Goal: Find specific page/section: Find specific page/section

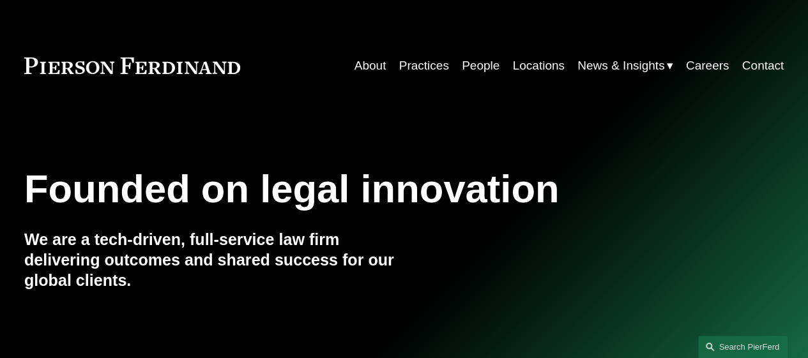
click at [543, 61] on link "Locations" at bounding box center [538, 66] width 52 height 24
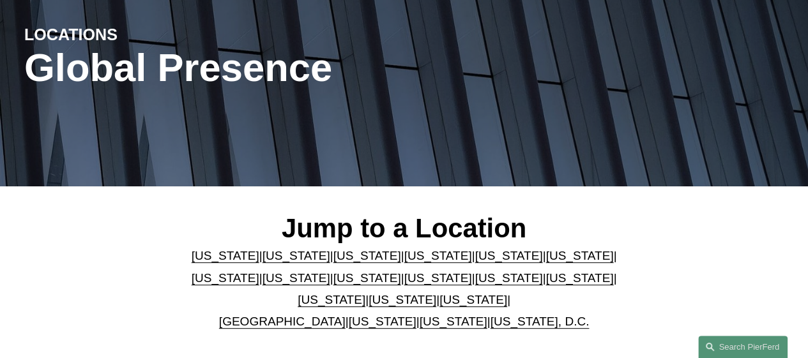
scroll to position [154, 0]
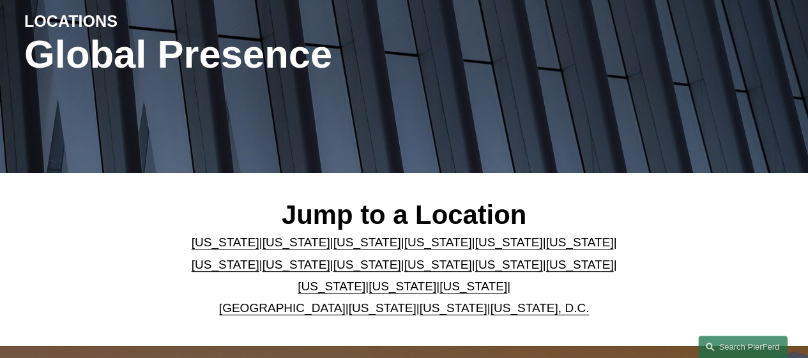
click at [404, 270] on link "[US_STATE]" at bounding box center [438, 264] width 68 height 13
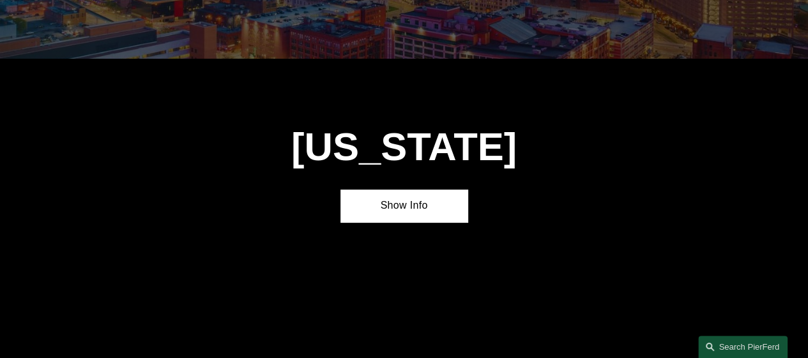
scroll to position [2585, 0]
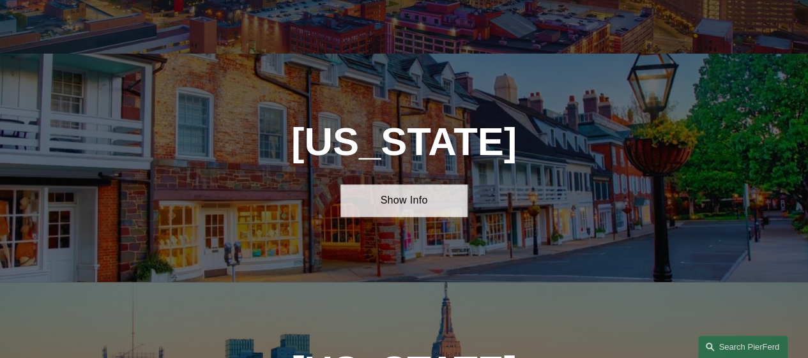
click at [404, 185] on link "Show Info" at bounding box center [403, 201] width 126 height 33
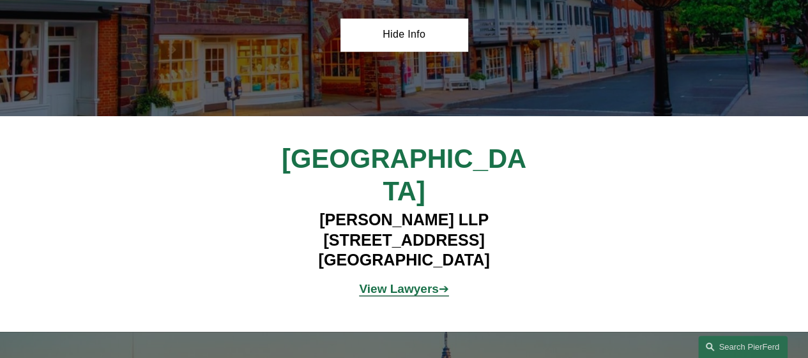
scroll to position [2772, 0]
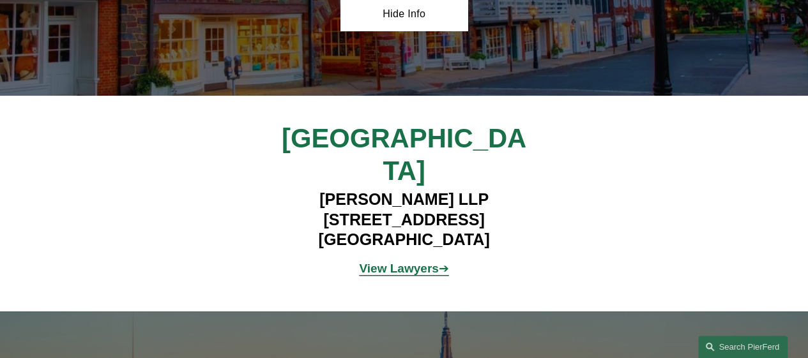
click at [433, 262] on strong "View Lawyers" at bounding box center [398, 268] width 79 height 13
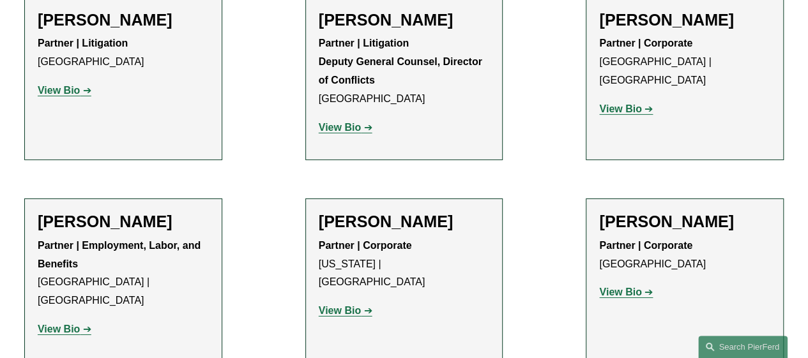
scroll to position [2085, 0]
